Goal: Check status: Check status

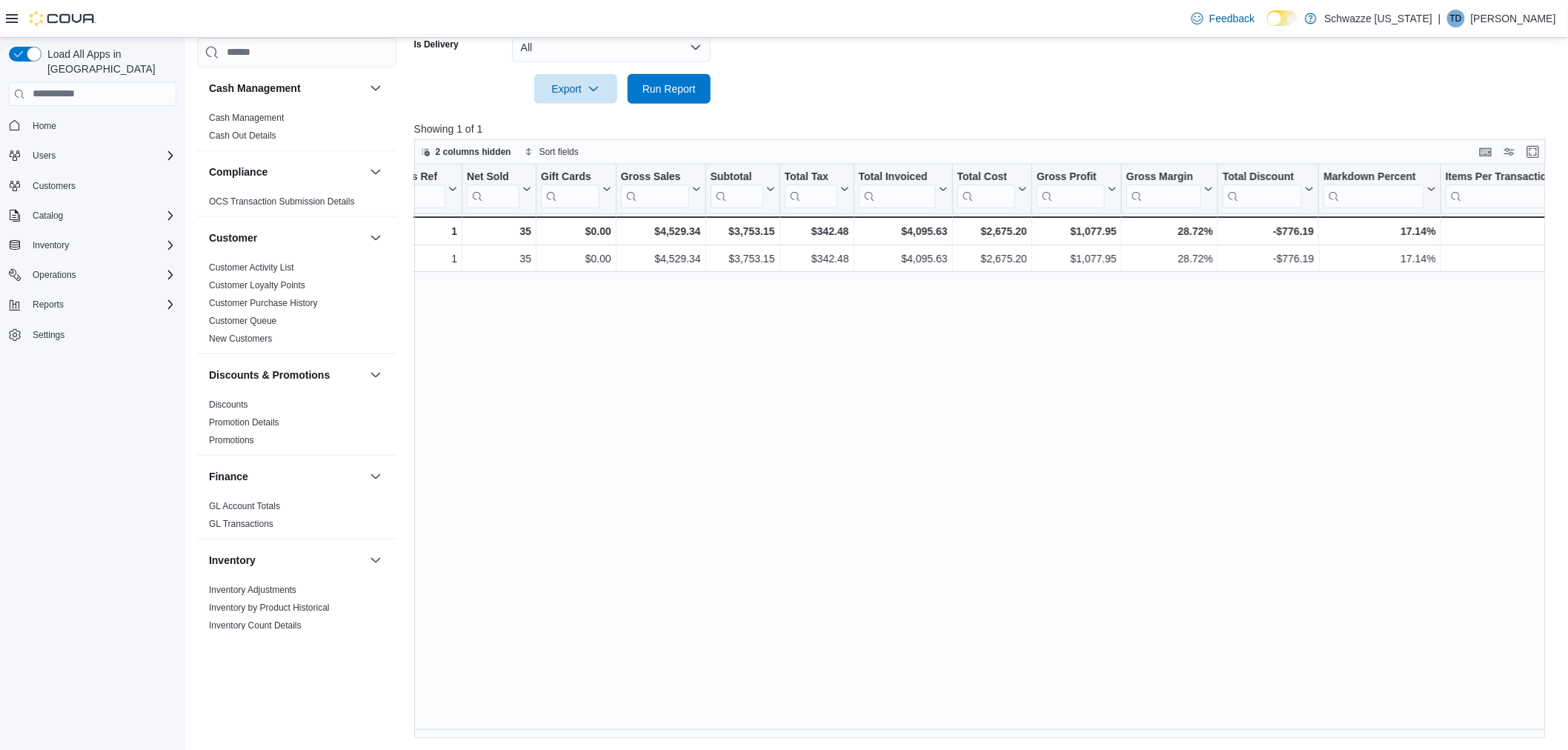
scroll to position [0, 196]
